Goal: Transaction & Acquisition: Purchase product/service

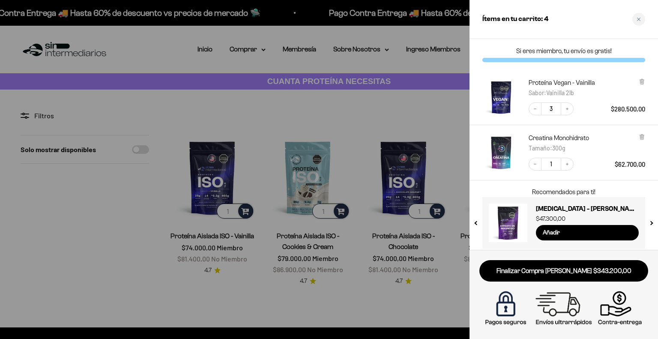
click at [503, 94] on img "Proteína Vegan - Vainilla - Vainilla 2lb" at bounding box center [501, 97] width 38 height 38
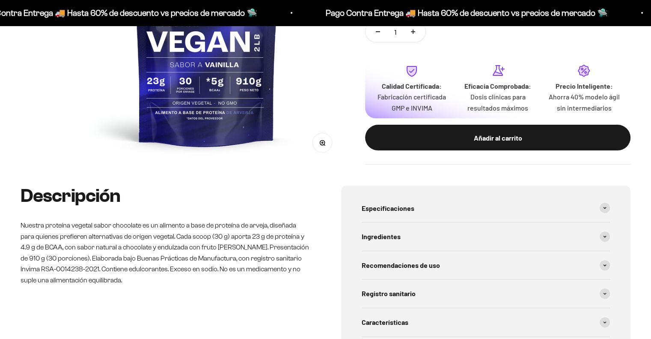
scroll to position [245, 0]
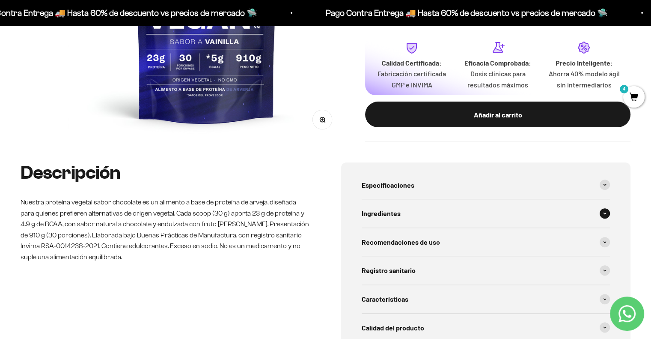
click at [453, 210] on div "Ingredientes" at bounding box center [486, 213] width 249 height 28
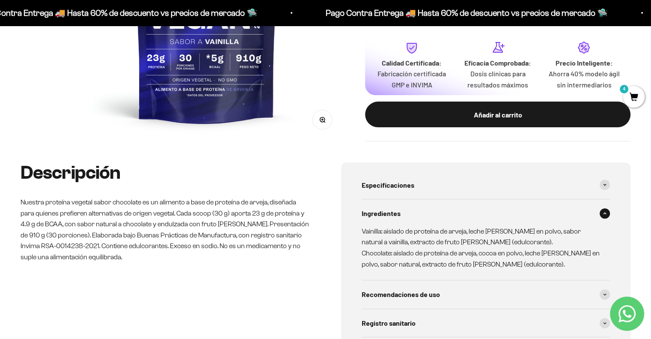
scroll to position [257, 0]
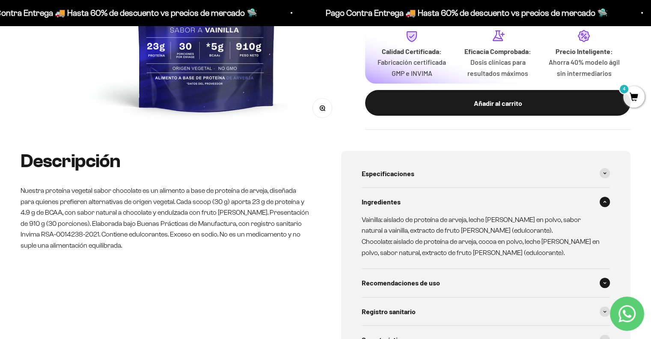
click at [517, 286] on div "Recomendaciones de uso" at bounding box center [486, 283] width 249 height 28
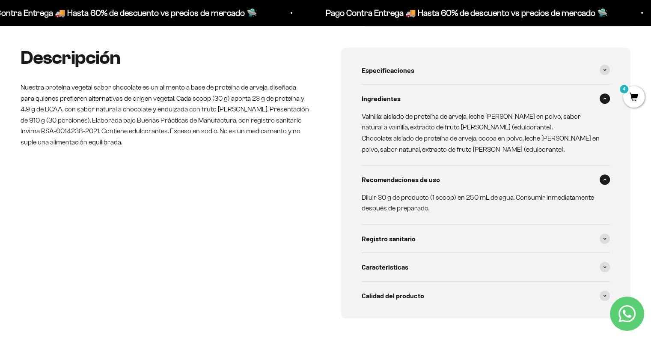
scroll to position [360, 0]
click at [500, 270] on div "Características" at bounding box center [486, 267] width 249 height 28
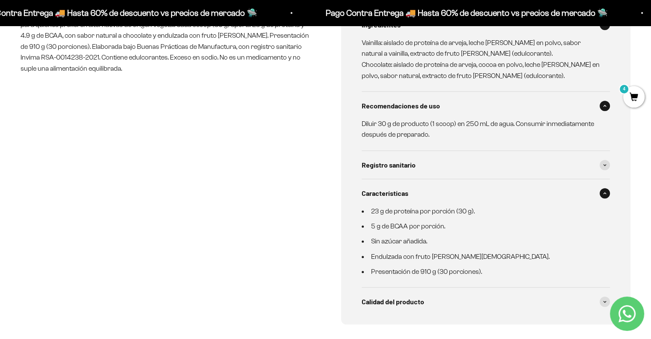
scroll to position [439, 0]
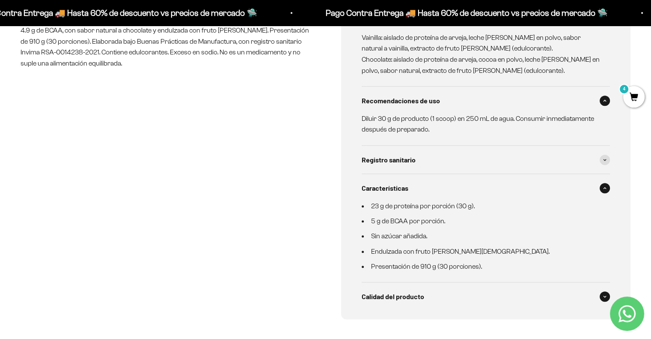
click at [490, 294] on div "Calidad del producto" at bounding box center [486, 296] width 249 height 28
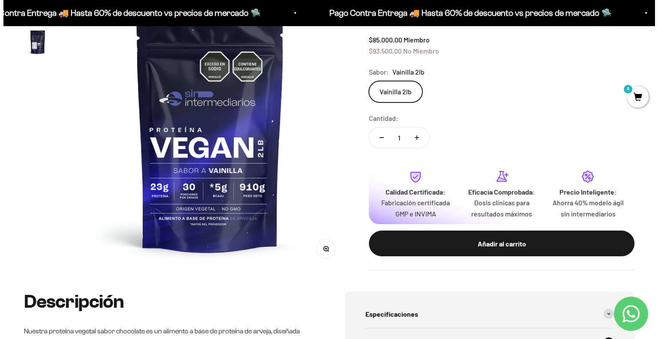
scroll to position [0, 0]
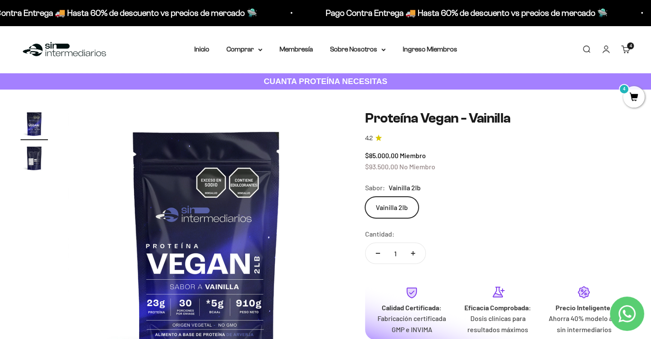
click at [629, 45] on cart-count "4 artículos 4" at bounding box center [630, 45] width 7 height 7
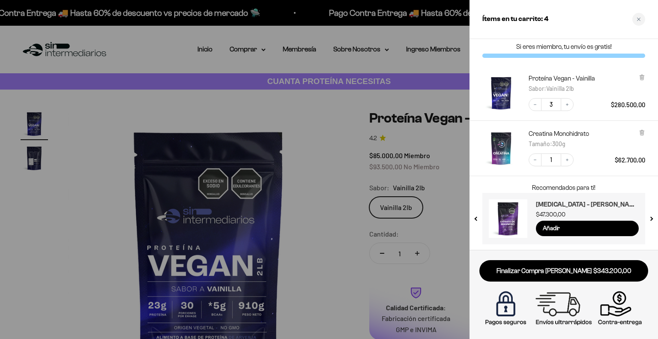
scroll to position [5, 0]
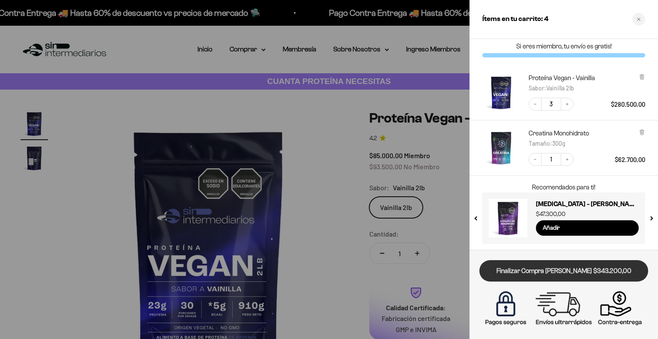
click at [562, 271] on link "Finalizar Compra Segura $343.200,00" at bounding box center [563, 271] width 169 height 22
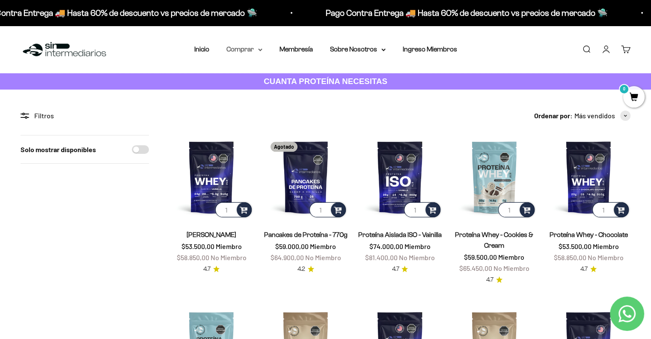
click at [238, 51] on summary "Comprar" at bounding box center [245, 49] width 36 height 11
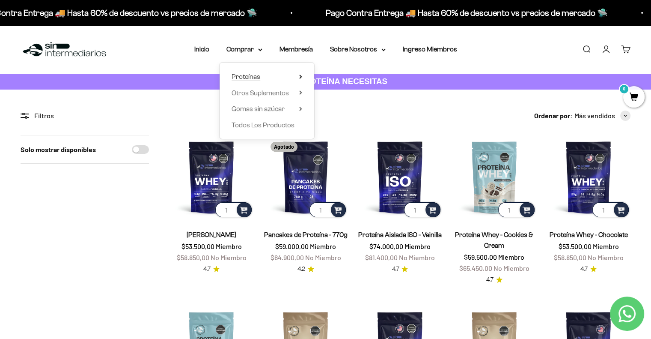
click at [253, 76] on span "Proteínas" at bounding box center [246, 76] width 29 height 7
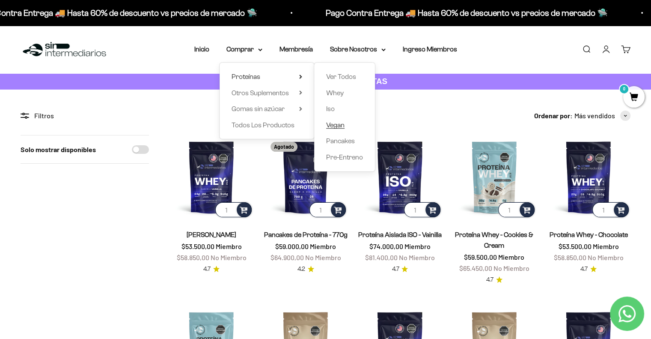
click at [336, 128] on span "Vegan" at bounding box center [335, 124] width 18 height 7
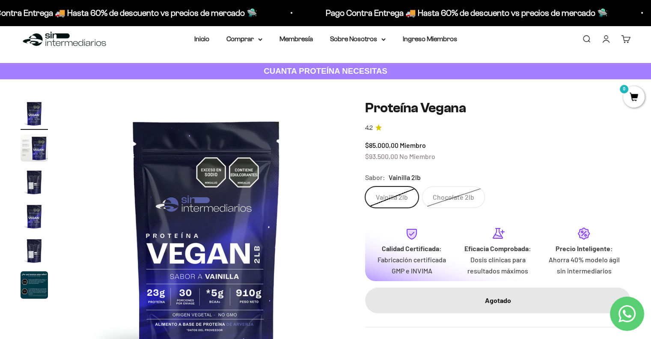
scroll to position [10, 0]
